Goal: Task Accomplishment & Management: Manage account settings

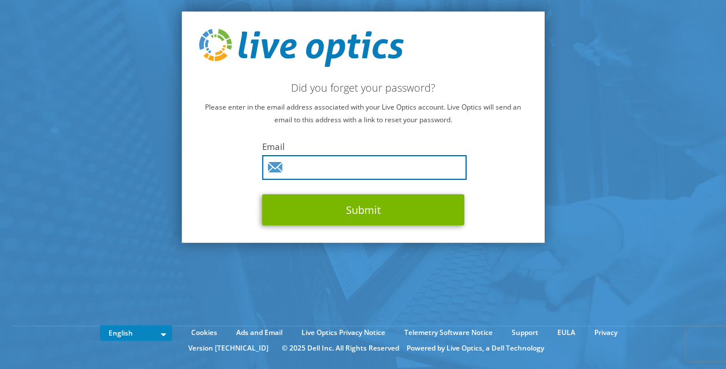
click at [296, 169] on input "text" at bounding box center [364, 167] width 204 height 25
type input "massimiliano.pane@pirelli.com"
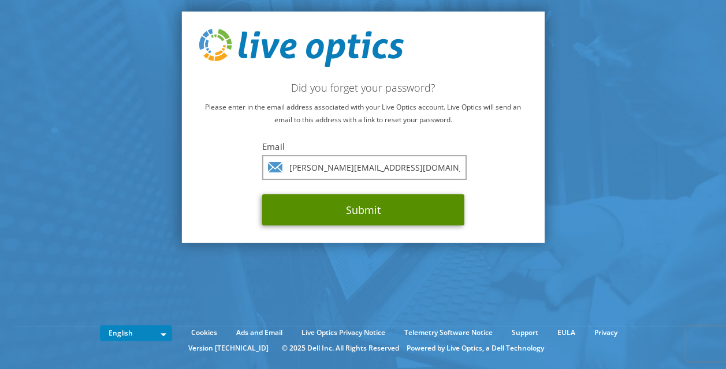
click at [327, 206] on button "Submit" at bounding box center [363, 210] width 202 height 31
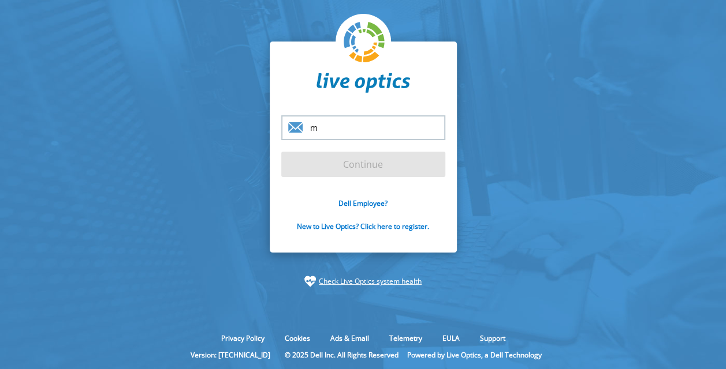
type input "massimiliano.pane@pirelli.com"
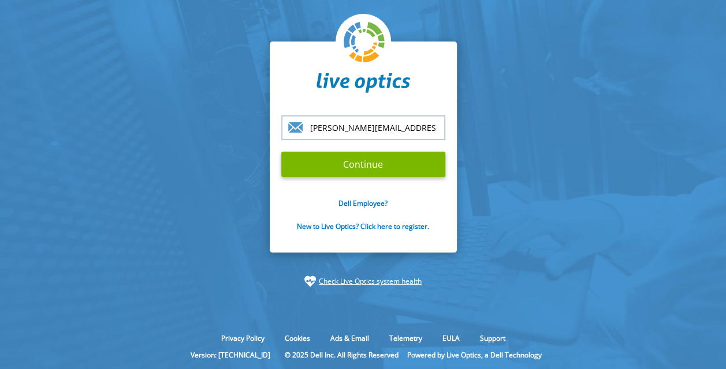
click at [281, 152] on input "Continue" at bounding box center [363, 164] width 164 height 25
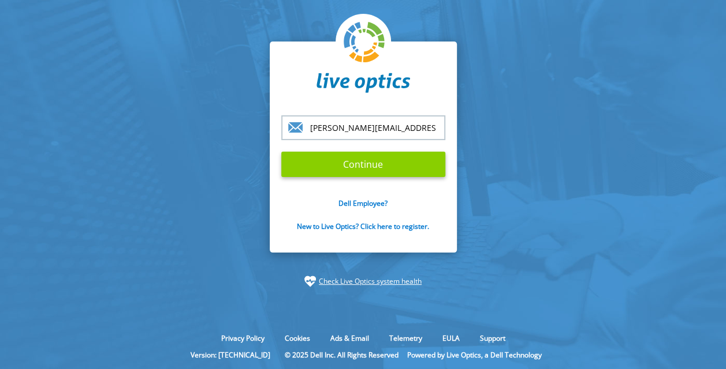
click at [328, 165] on input "Continue" at bounding box center [363, 164] width 164 height 25
click at [368, 163] on input "Continue" at bounding box center [363, 164] width 164 height 25
click at [351, 166] on input "Continue" at bounding box center [363, 164] width 164 height 25
click at [281, 152] on input "Continue" at bounding box center [363, 164] width 164 height 25
click at [373, 162] on input "Continue" at bounding box center [363, 164] width 164 height 25
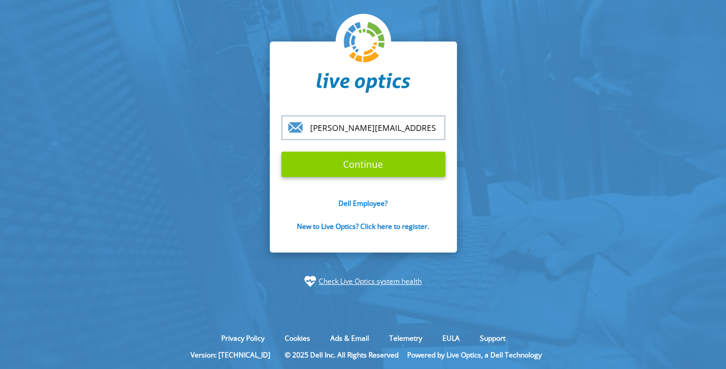
click at [347, 168] on input "Continue" at bounding box center [363, 164] width 164 height 25
click at [329, 174] on input "Continue" at bounding box center [363, 164] width 164 height 25
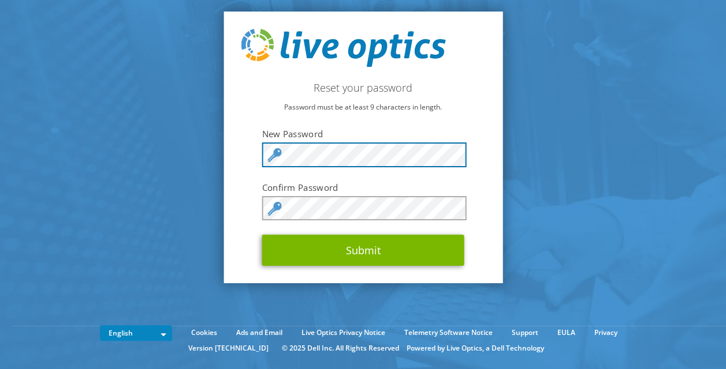
click at [303, 142] on form "New Password Confirm Password Submit" at bounding box center [363, 197] width 202 height 138
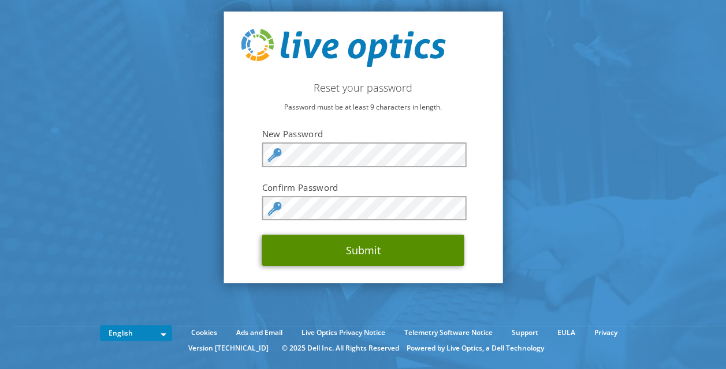
click at [394, 257] on button "Submit" at bounding box center [363, 250] width 202 height 31
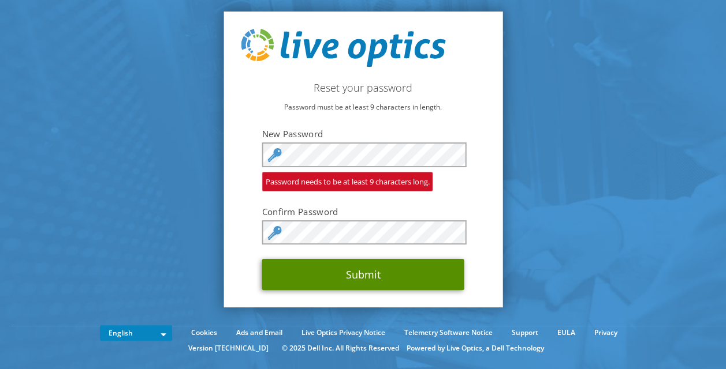
click at [384, 282] on button "Submit" at bounding box center [363, 274] width 202 height 31
click at [387, 283] on button "Submit" at bounding box center [363, 274] width 202 height 31
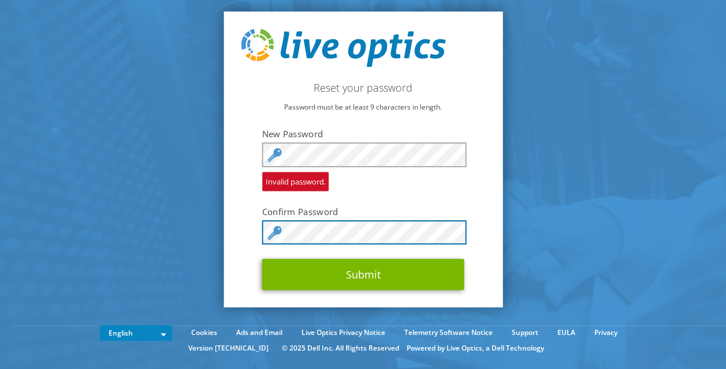
click at [262, 259] on button "Submit" at bounding box center [363, 274] width 202 height 31
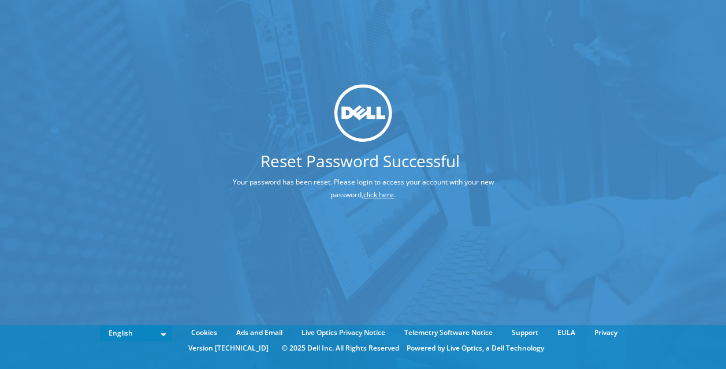
click at [381, 195] on link "click here" at bounding box center [378, 195] width 31 height 10
